Goal: Task Accomplishment & Management: Use online tool/utility

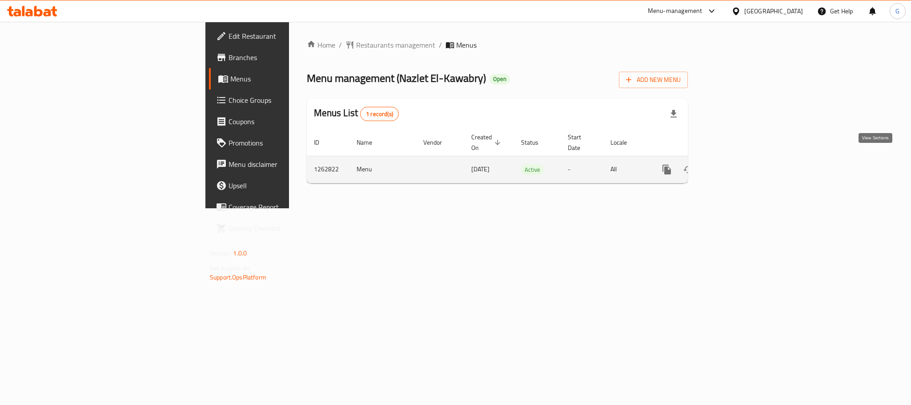
click at [742, 167] on link "enhanced table" at bounding box center [730, 169] width 21 height 21
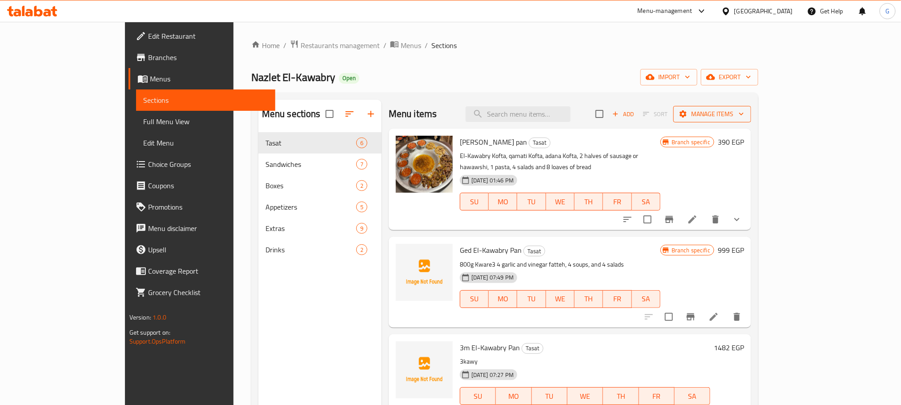
click at [744, 115] on span "Manage items" at bounding box center [712, 114] width 64 height 11
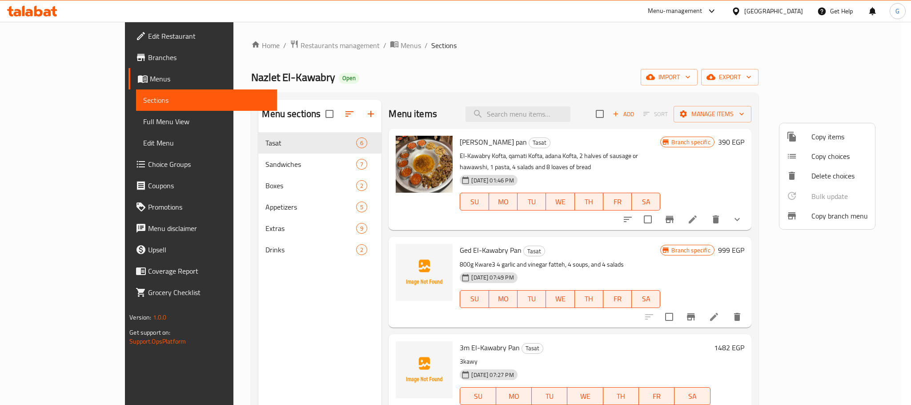
click at [824, 210] on span "Copy branch menu" at bounding box center [840, 215] width 56 height 11
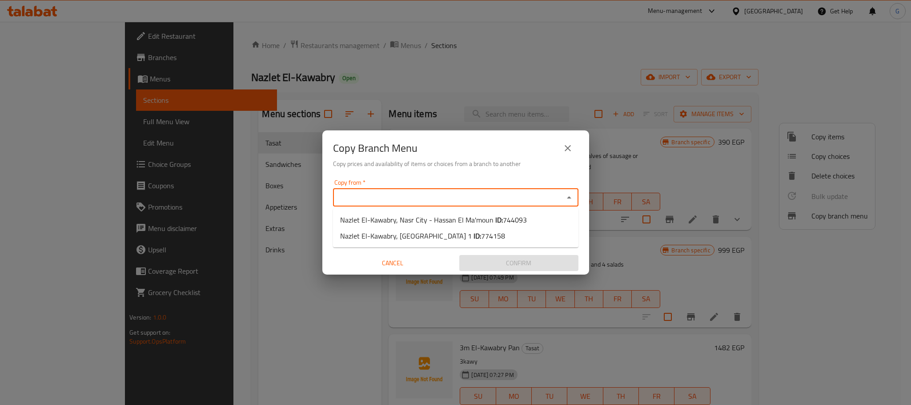
click at [429, 202] on input "Copy from   *" at bounding box center [448, 197] width 225 height 12
click at [427, 221] on span "Nazlet El-Kawabry, Nasr City - Hassan El Ma'moun ID: 744093" at bounding box center [433, 219] width 187 height 11
type input "Nazlet El-Kawabry, Nasr City - Hassan El Ma'moun"
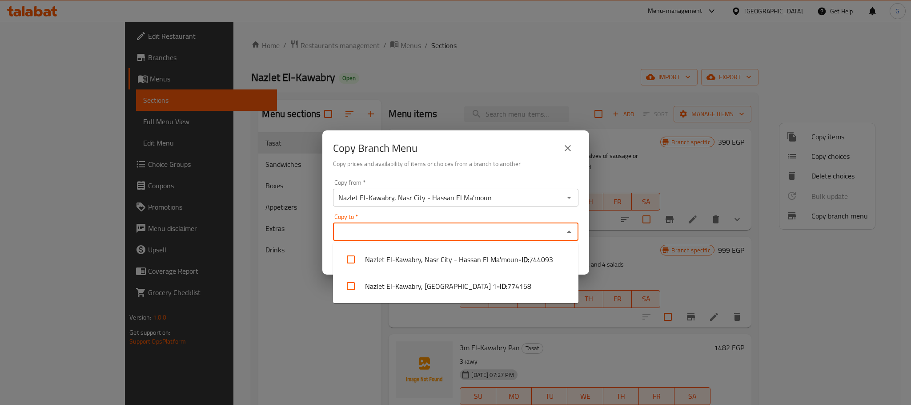
click at [408, 228] on input "Copy to   *" at bounding box center [448, 231] width 225 height 12
click at [411, 282] on li "Nazlet El-Kawabry, [GEOGRAPHIC_DATA] 1 - ID: 774158" at bounding box center [455, 286] width 245 height 27
checkbox input "true"
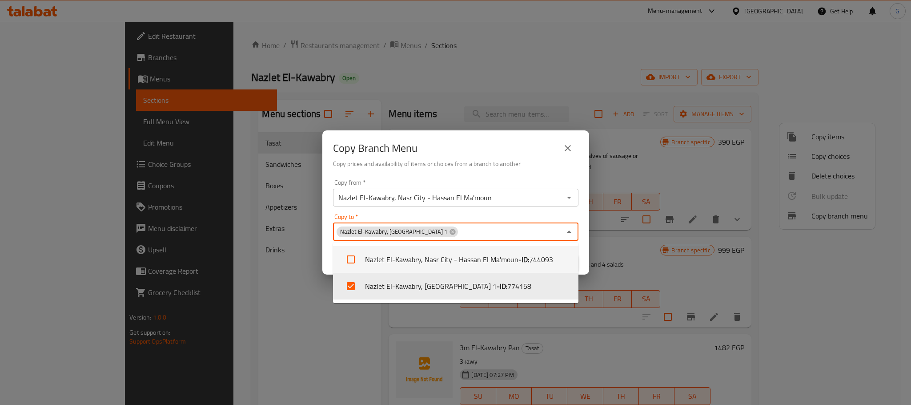
click at [586, 249] on div "Copy from   * Nazlet El-Kawabry, [GEOGRAPHIC_DATA] - Hassan El Ma'moun Copy fro…" at bounding box center [455, 225] width 267 height 99
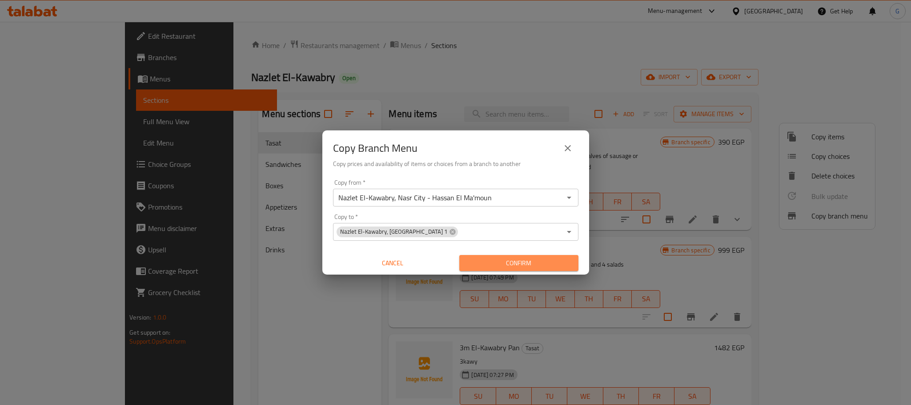
click at [562, 258] on span "Confirm" at bounding box center [519, 263] width 105 height 11
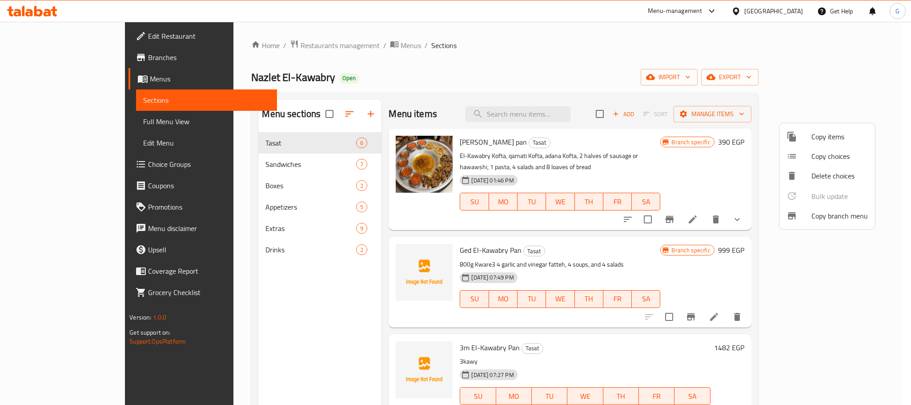
click at [87, 60] on div at bounding box center [455, 202] width 911 height 405
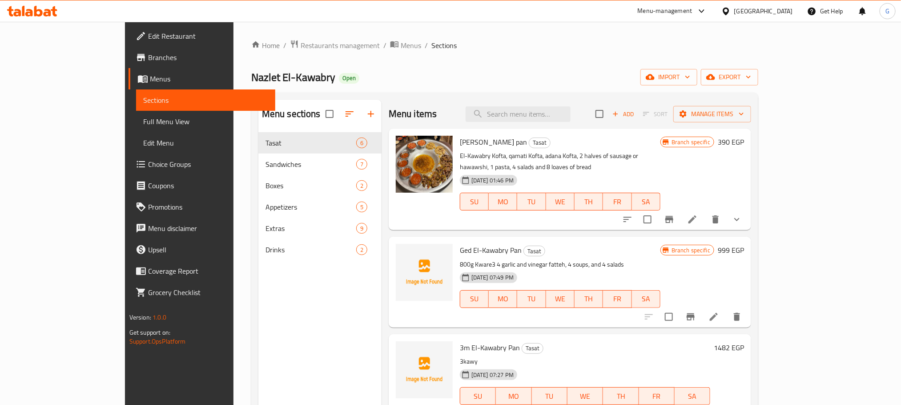
click at [148, 60] on span "Branches" at bounding box center [208, 57] width 120 height 11
